Goal: Task Accomplishment & Management: Manage account settings

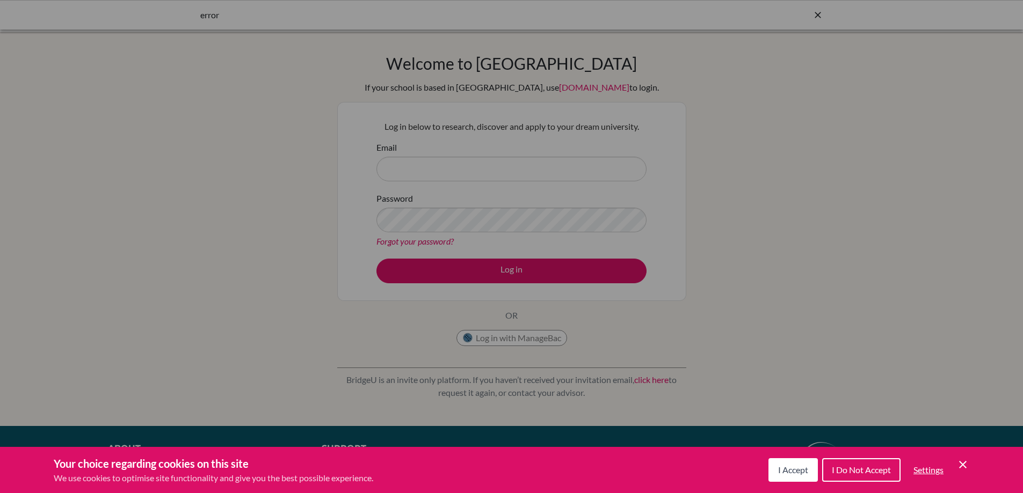
click at [800, 469] on span "I Accept" at bounding box center [793, 470] width 30 height 10
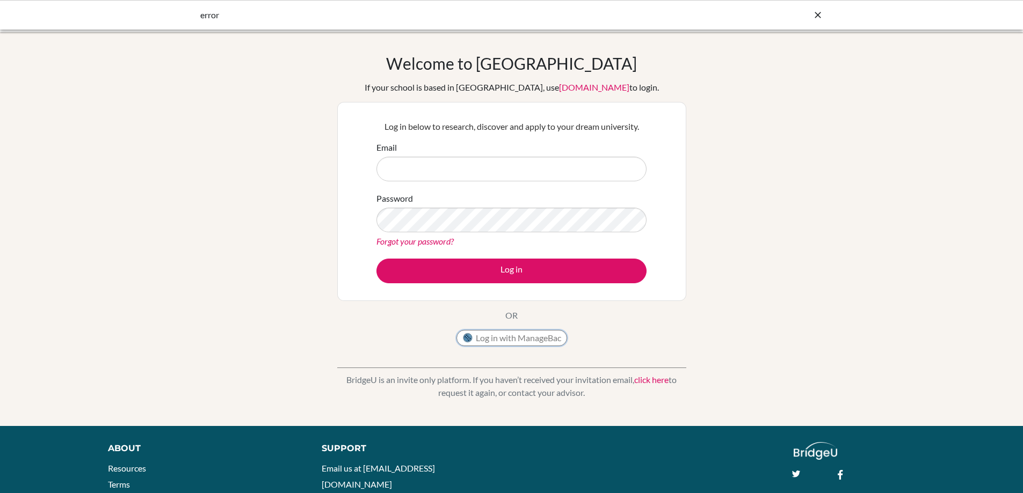
click at [530, 340] on button "Log in with ManageBac" at bounding box center [511, 338] width 111 height 16
click at [506, 336] on button "Log in with ManageBac" at bounding box center [511, 338] width 111 height 16
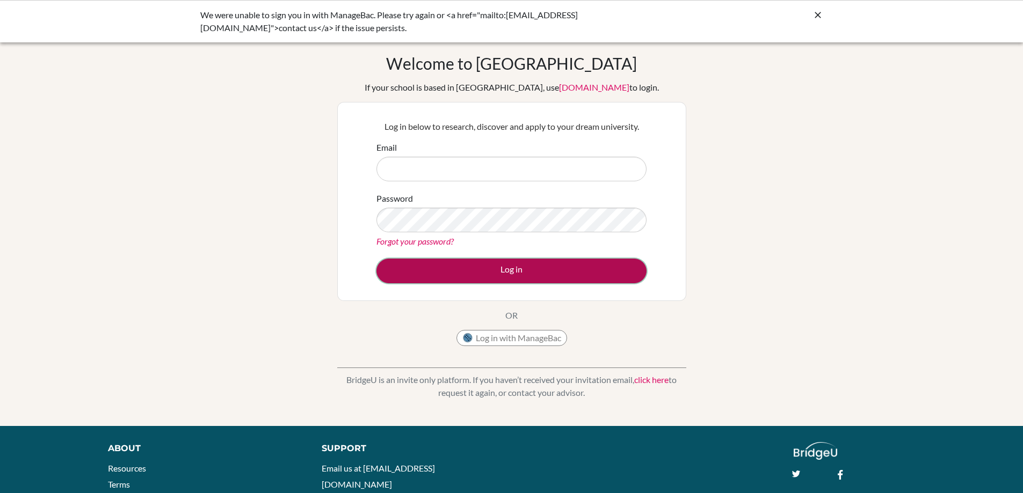
click at [482, 273] on button "Log in" at bounding box center [511, 271] width 270 height 25
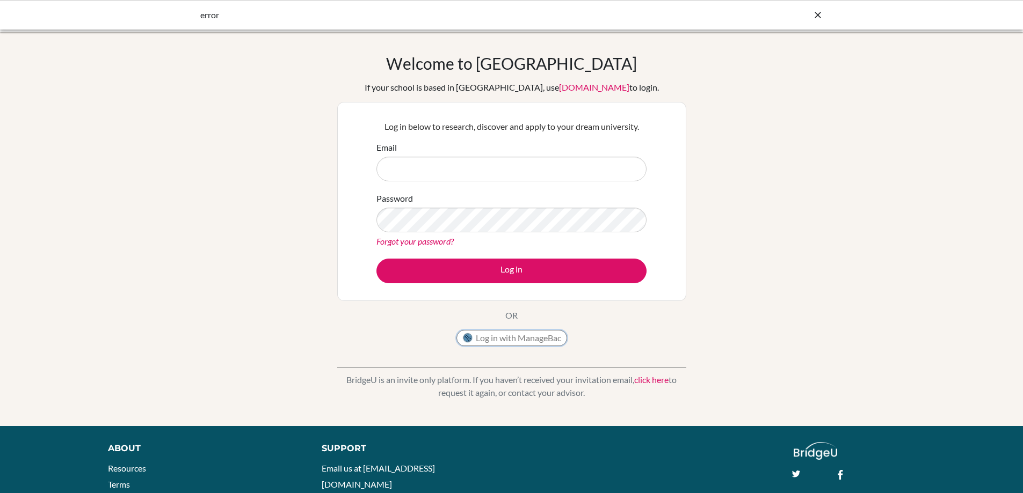
click at [507, 341] on button "Log in with ManageBac" at bounding box center [511, 338] width 111 height 16
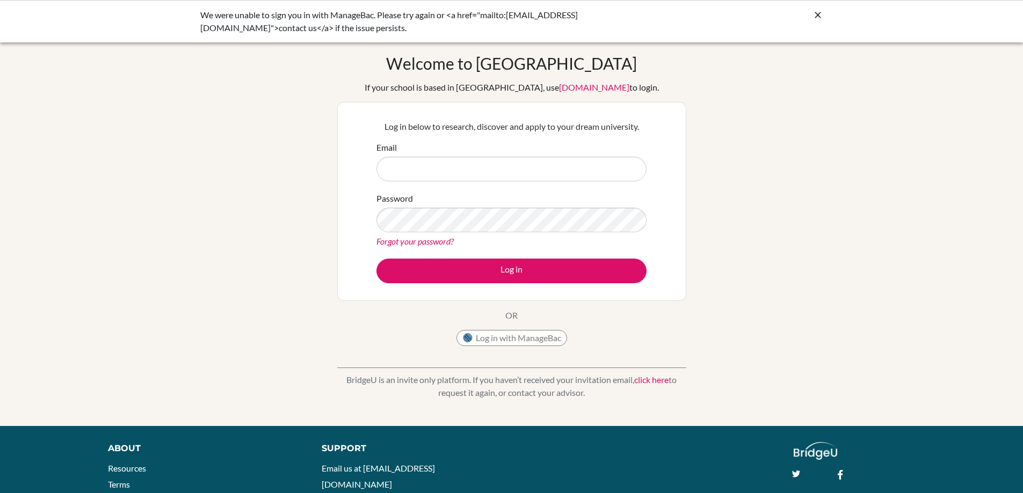
click at [813, 16] on icon at bounding box center [817, 15] width 11 height 11
